Goal: Find specific page/section: Find specific page/section

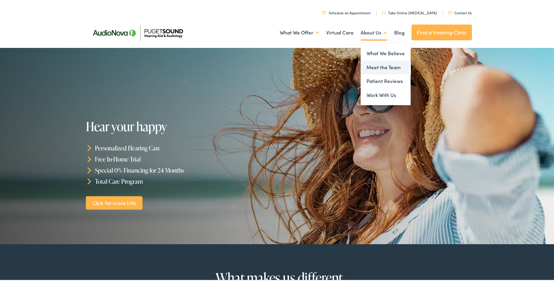
click at [378, 67] on link "Meet the Team" at bounding box center [386, 66] width 50 height 14
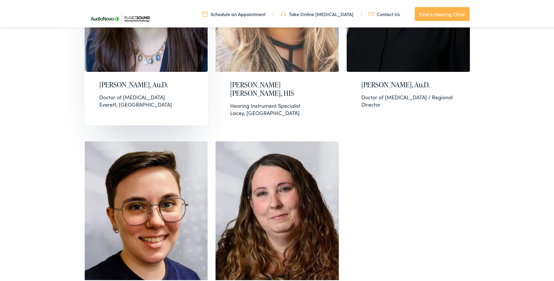
scroll to position [993, 0]
